Goal: Task Accomplishment & Management: Use online tool/utility

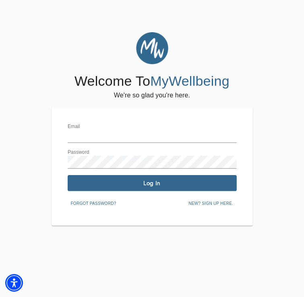
type input "taylorashe@selfworksgroup.com"
click at [144, 184] on span "Log In" at bounding box center [152, 183] width 163 height 8
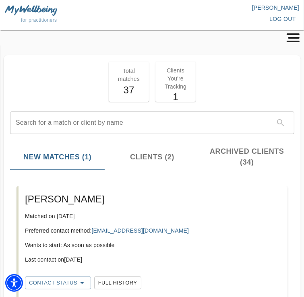
scroll to position [54, 0]
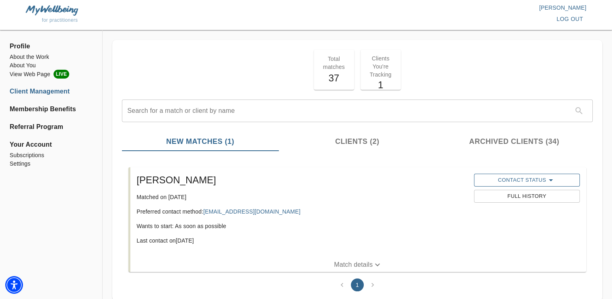
click at [309, 182] on span "Contact Status" at bounding box center [527, 180] width 98 height 10
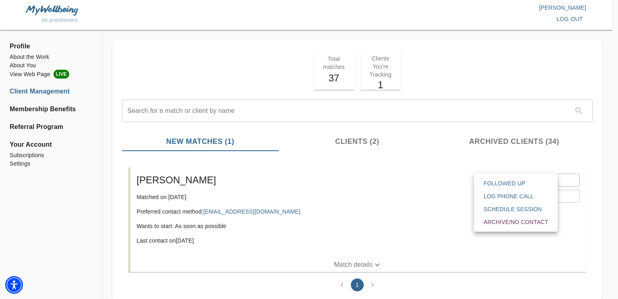
click at [309, 191] on button "Log Phone Call" at bounding box center [515, 195] width 77 height 13
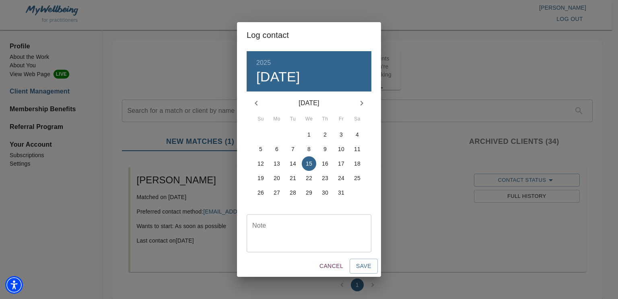
click at [309, 220] on div "Note" at bounding box center [309, 233] width 125 height 38
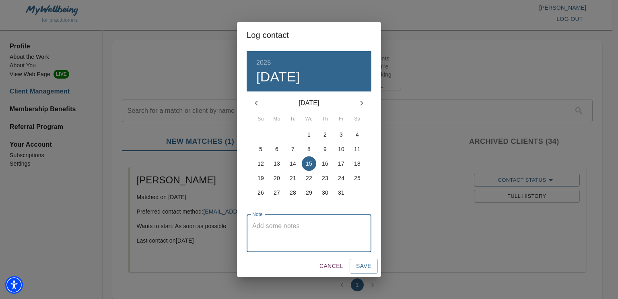
click at [309, 222] on textarea at bounding box center [308, 233] width 113 height 23
click at [309, 220] on div "Note" at bounding box center [309, 233] width 125 height 38
type textarea "will follow up with me"
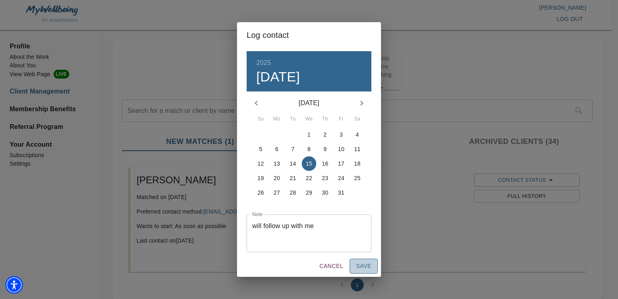
click at [309, 264] on button "Save" at bounding box center [364, 265] width 28 height 15
